Goal: Understand process/instructions: Learn how to perform a task or action

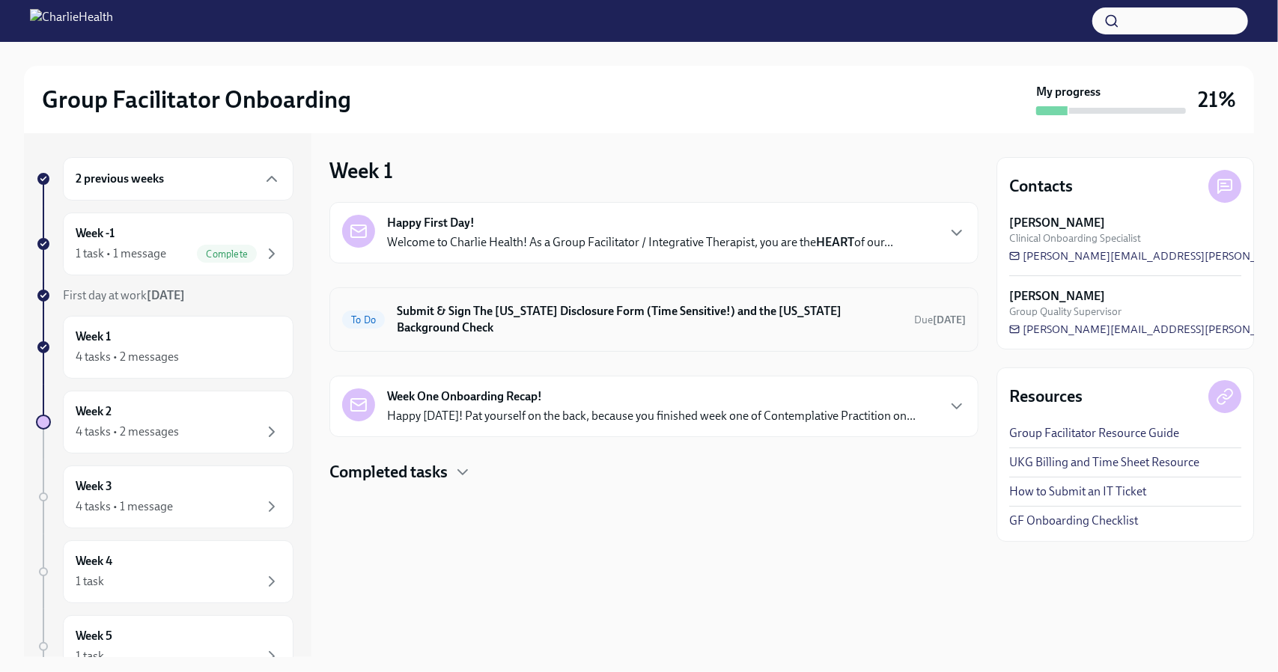
click at [518, 311] on h6 "Submit & Sign The [US_STATE] Disclosure Form (Time Sensitive!) and the [US_STAT…" at bounding box center [649, 319] width 505 height 33
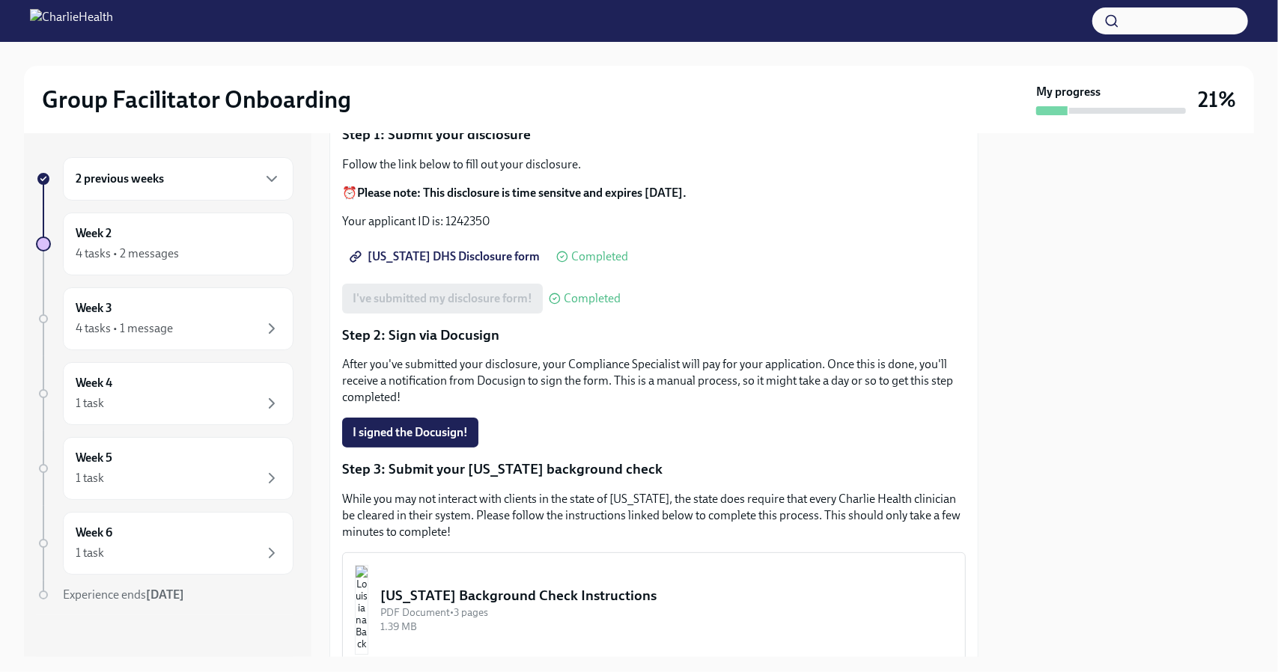
scroll to position [160, 0]
click at [433, 435] on span "I signed the Docusign!" at bounding box center [410, 432] width 115 height 15
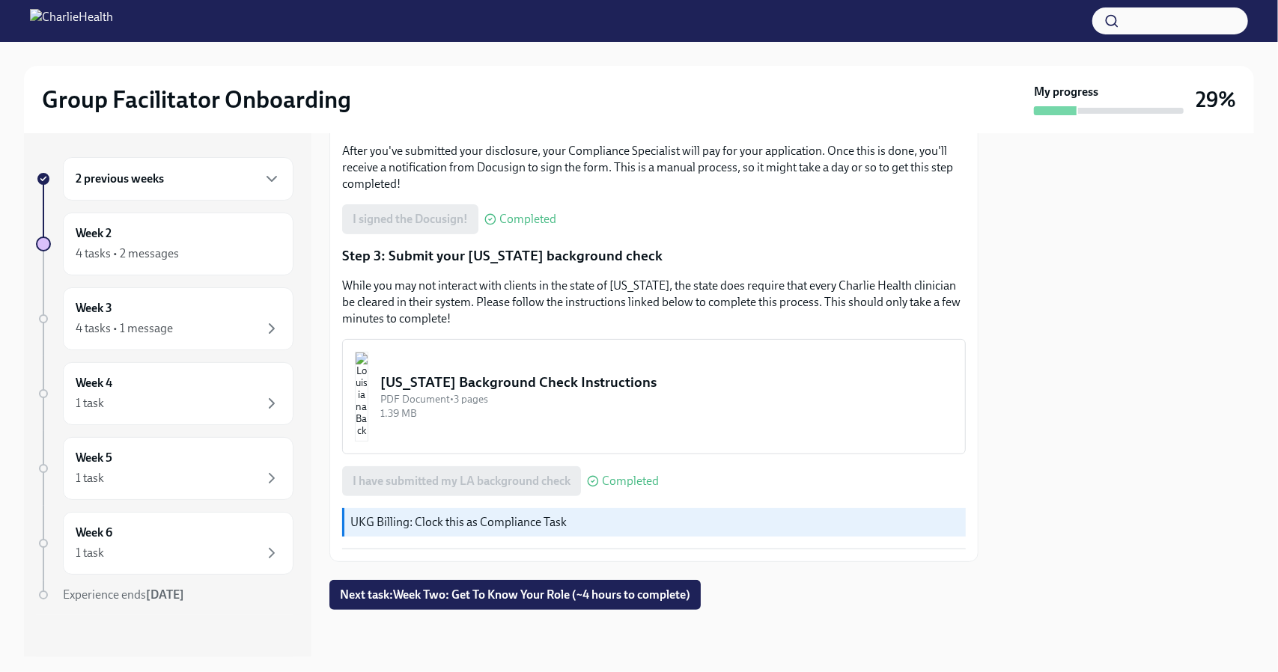
scroll to position [374, 0]
click at [129, 240] on div "Week 2 4 tasks • 2 messages" at bounding box center [178, 243] width 205 height 37
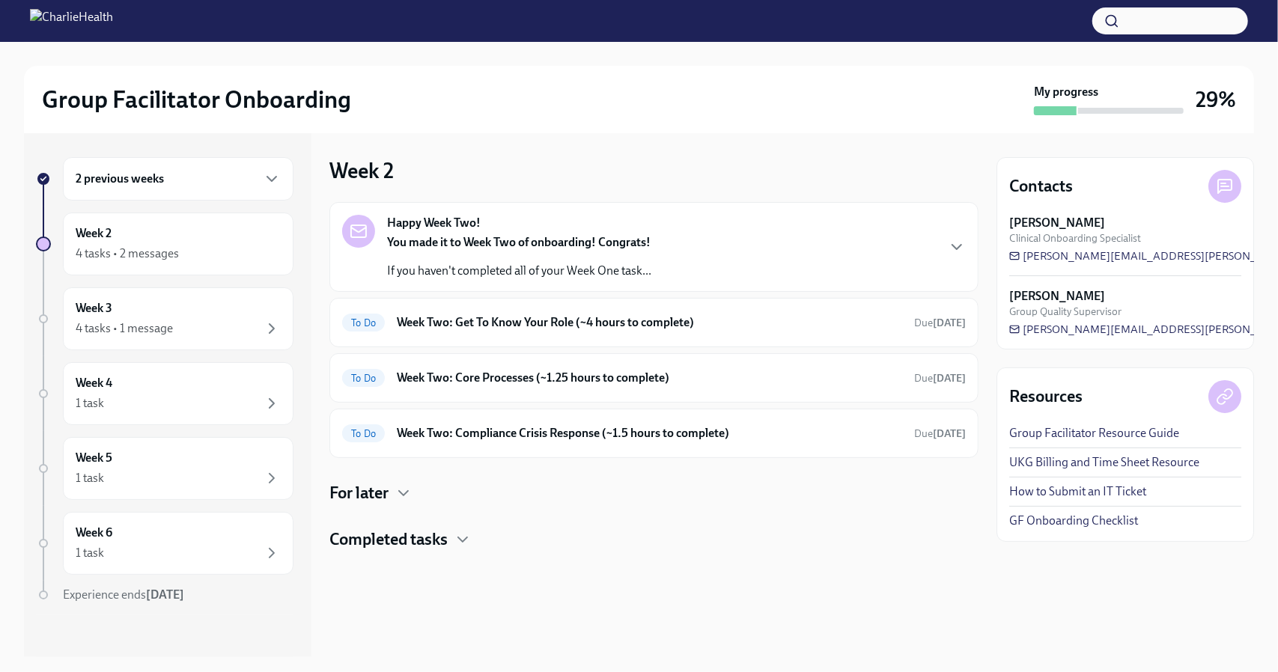
click at [256, 189] on div "2 previous weeks" at bounding box center [178, 178] width 231 height 43
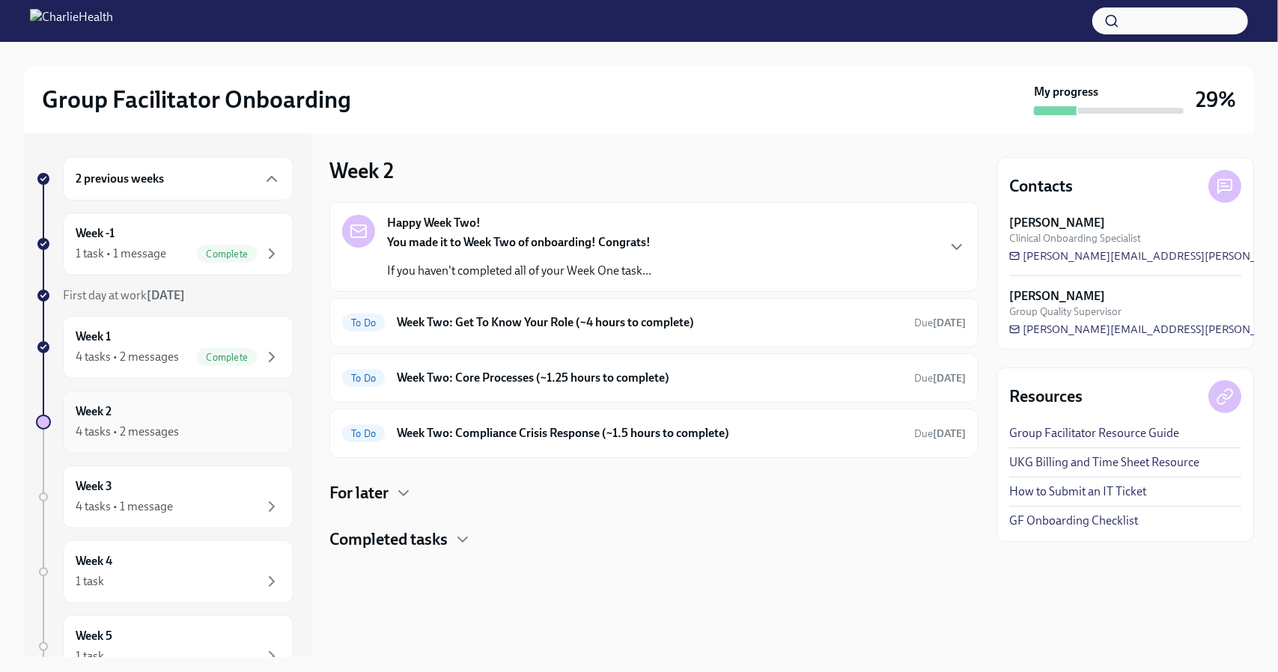
click at [153, 410] on div "Week 2 4 tasks • 2 messages" at bounding box center [178, 422] width 205 height 37
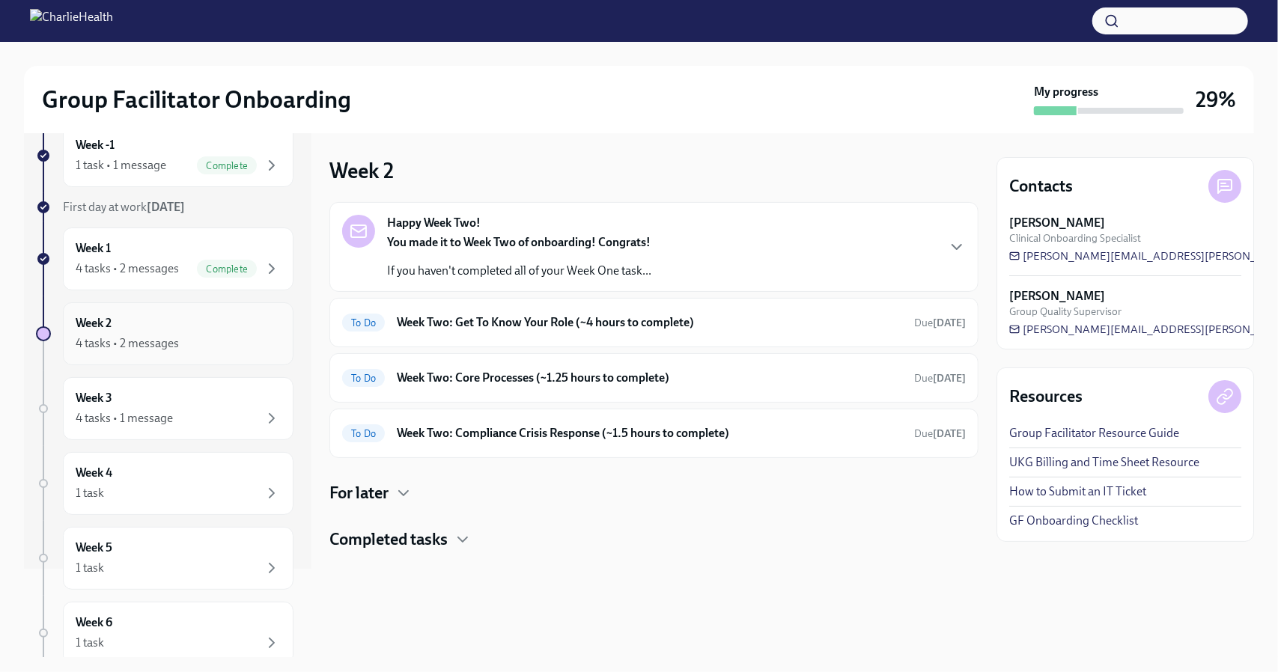
scroll to position [91, 0]
click at [957, 245] on icon "button" at bounding box center [957, 247] width 18 height 18
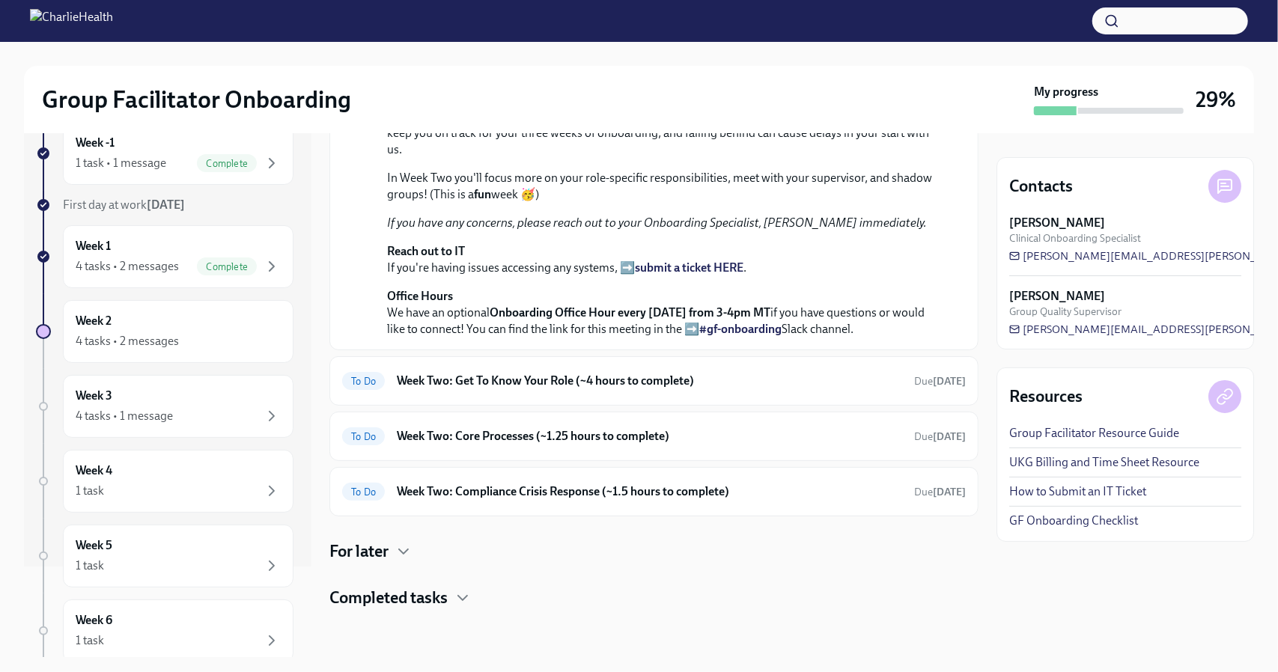
scroll to position [389, 0]
click at [557, 406] on div "To Do Week Two: Get To Know Your Role (~4 hours to complete) Due in 4 days" at bounding box center [653, 380] width 649 height 49
click at [559, 389] on h6 "Week Two: Get To Know Your Role (~4 hours to complete)" at bounding box center [649, 381] width 505 height 16
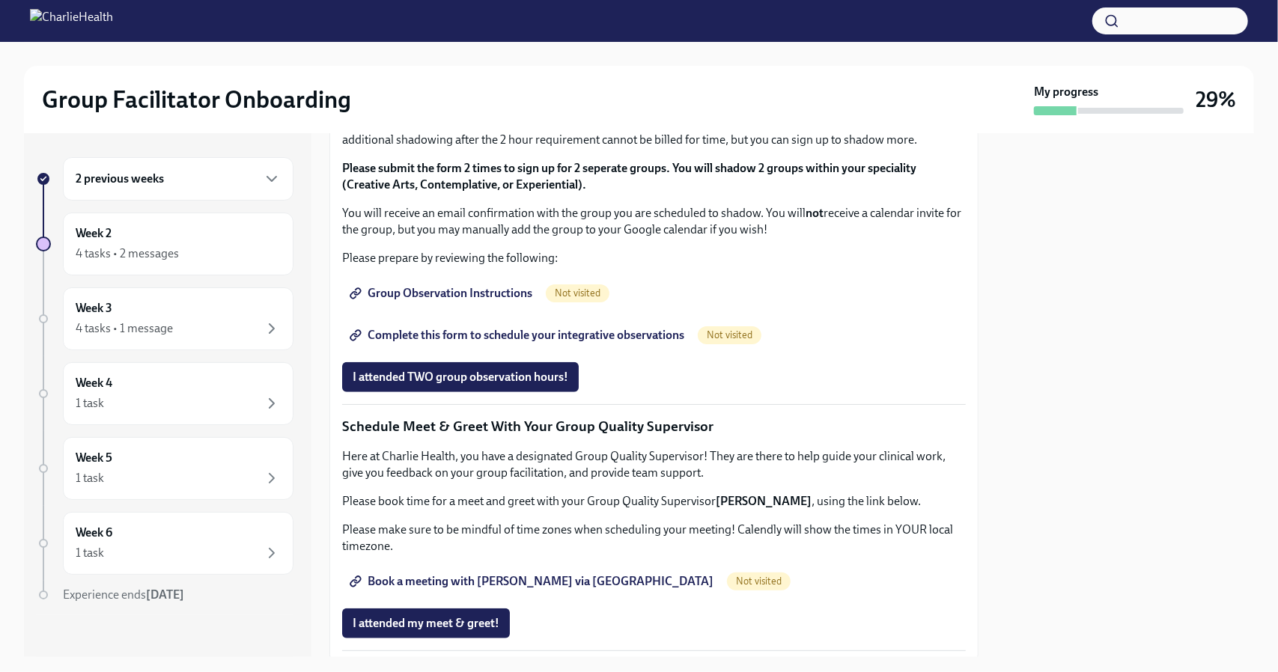
scroll to position [801, 0]
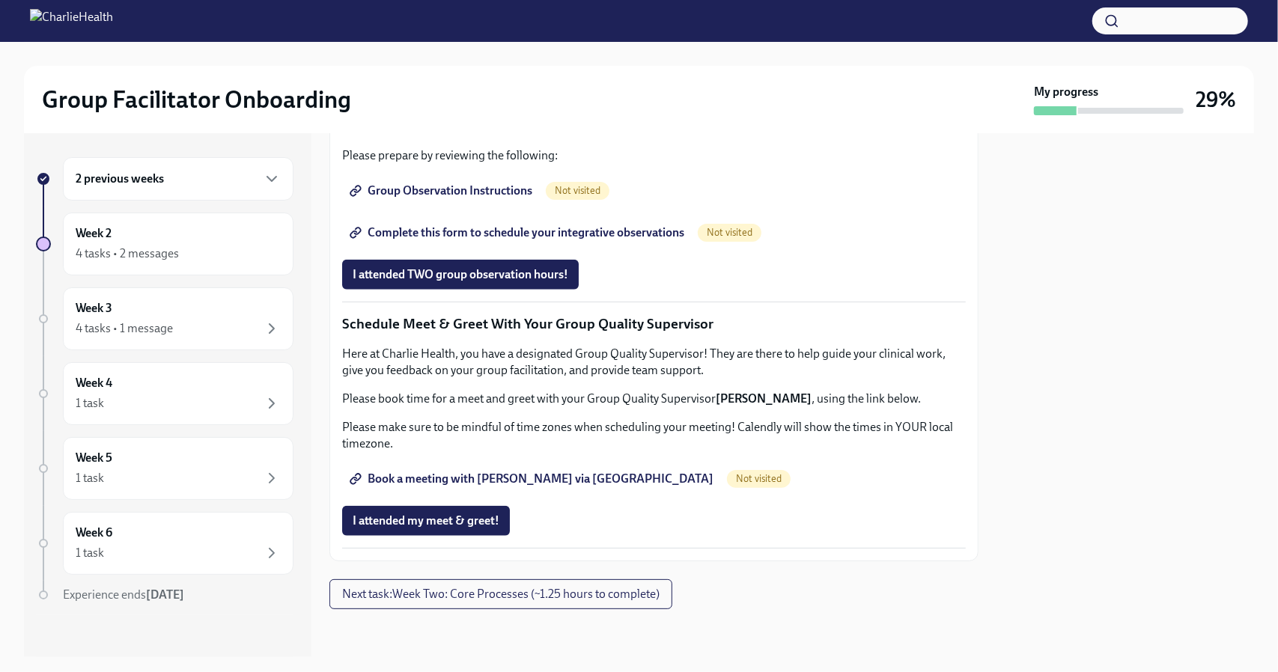
scroll to position [1322, 0]
click at [479, 487] on span "Book a meeting with Priscilla via Calendly" at bounding box center [533, 479] width 361 height 15
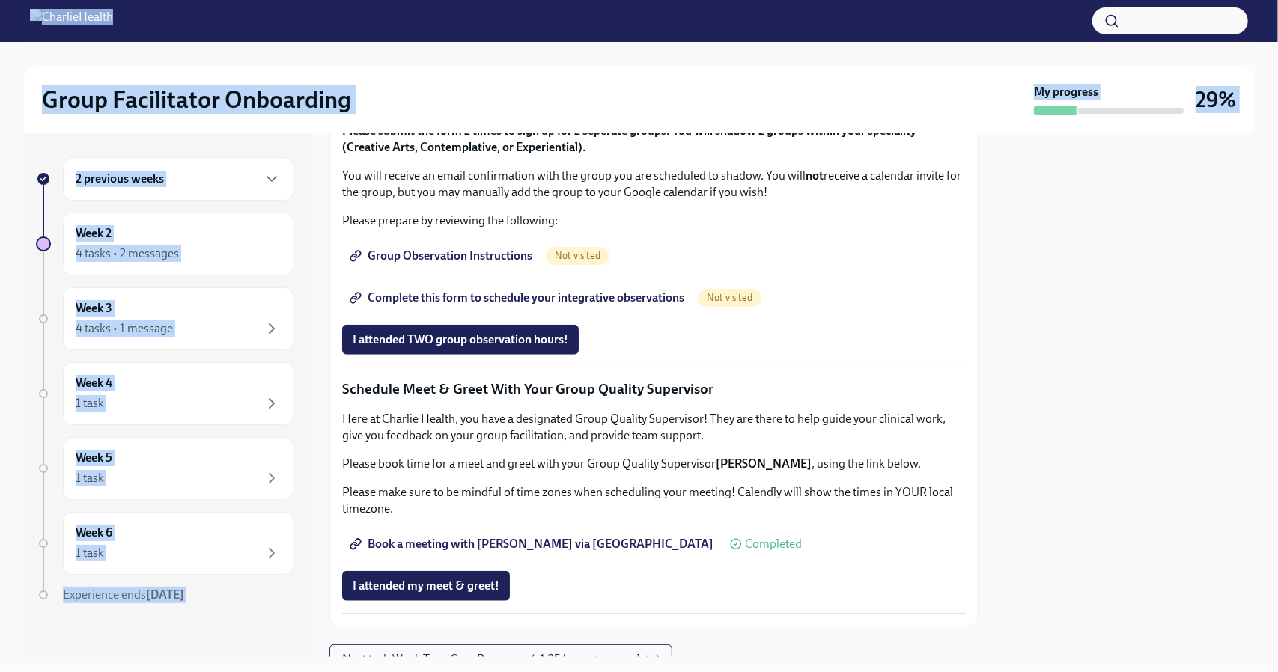
scroll to position [0, 0]
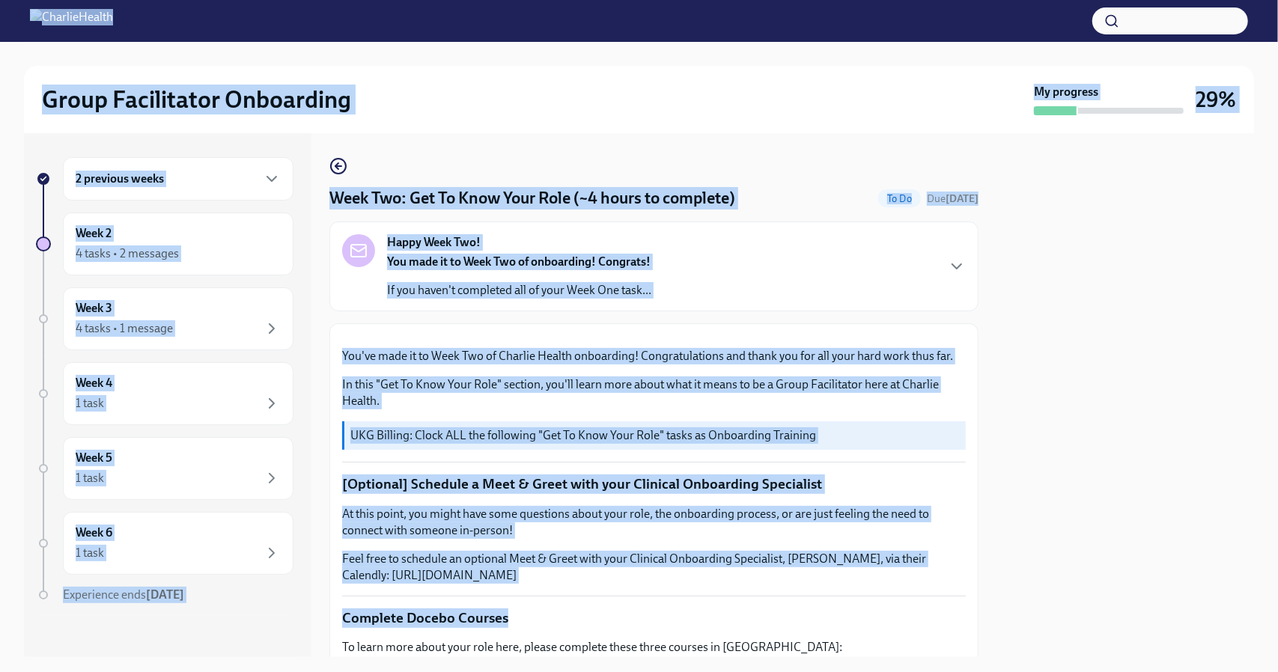
drag, startPoint x: 693, startPoint y: 237, endPoint x: 460, endPoint y: -91, distance: 402.2
click at [460, 0] on html "Group Facilitator Onboarding My progress 29% 2 previous weeks Week 2 4 tasks • …" at bounding box center [639, 336] width 1278 height 672
